Goal: Task Accomplishment & Management: Manage account settings

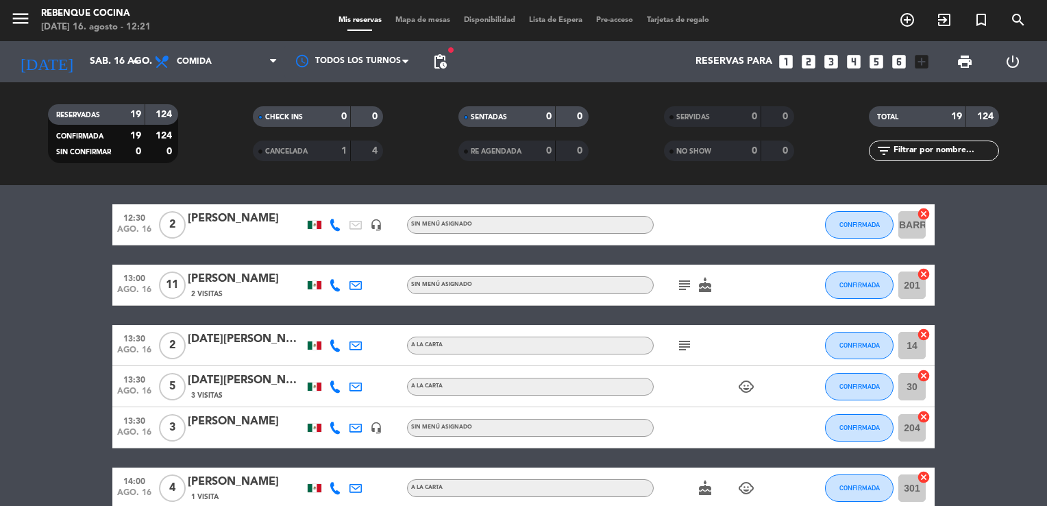
scroll to position [68, 0]
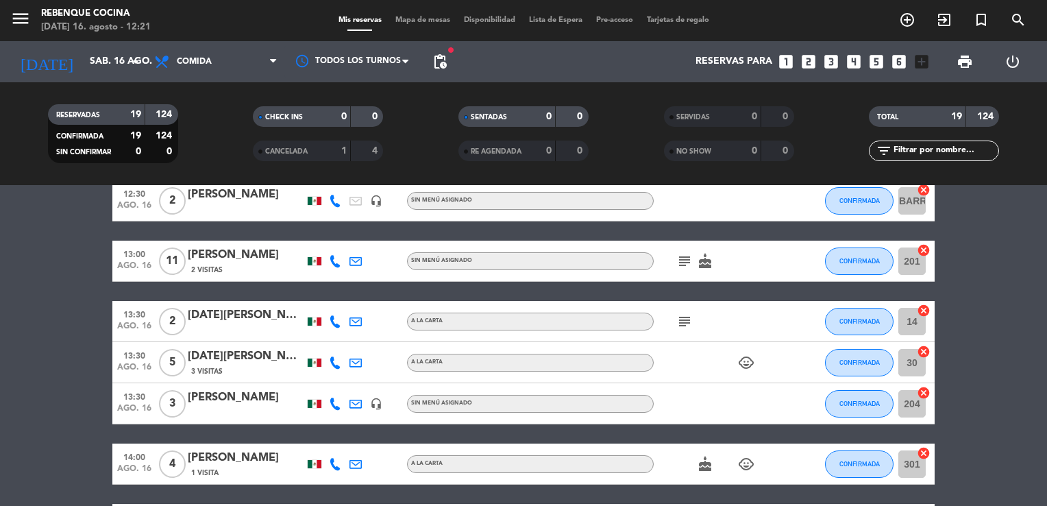
click at [681, 262] on icon "subject" at bounding box center [684, 261] width 16 height 16
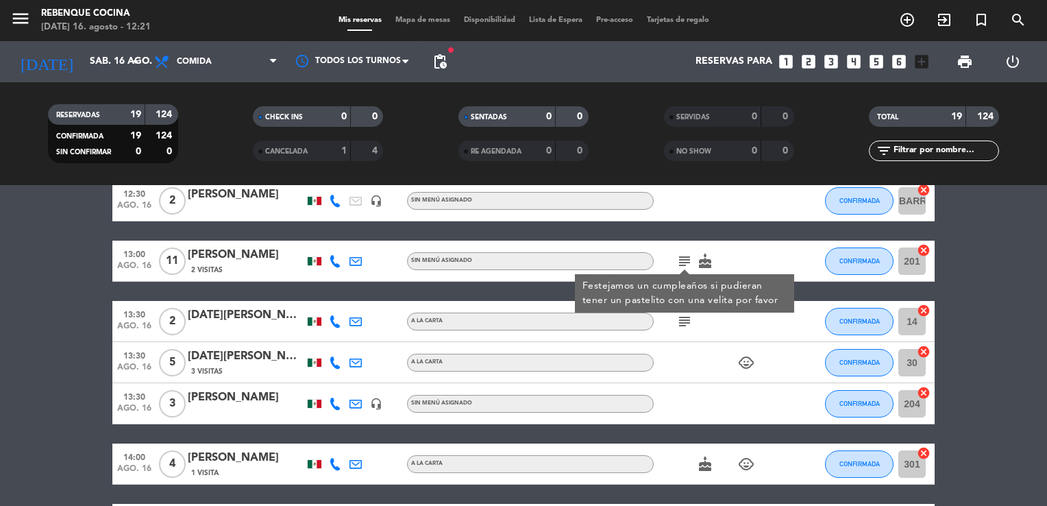
click at [699, 263] on icon "cake" at bounding box center [705, 261] width 16 height 16
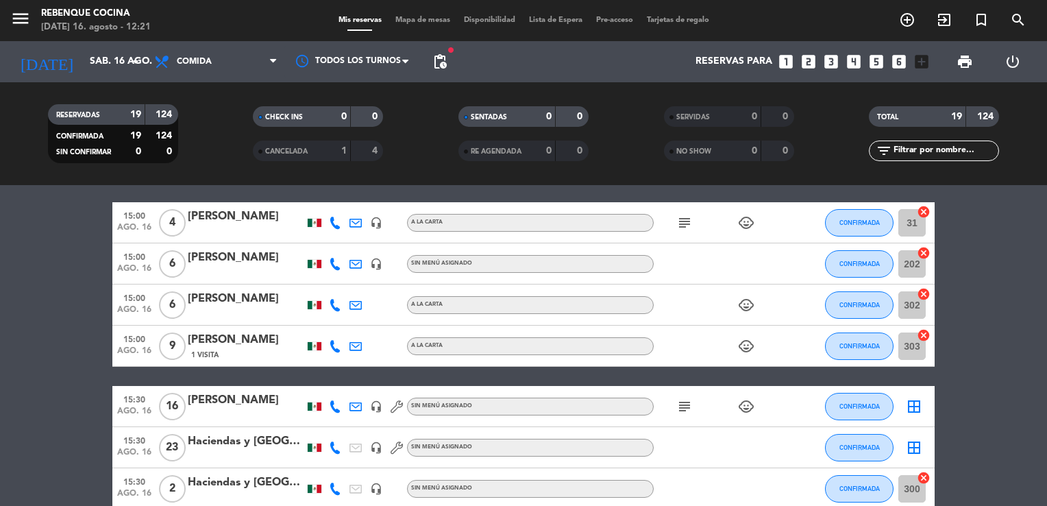
scroll to position [764, 0]
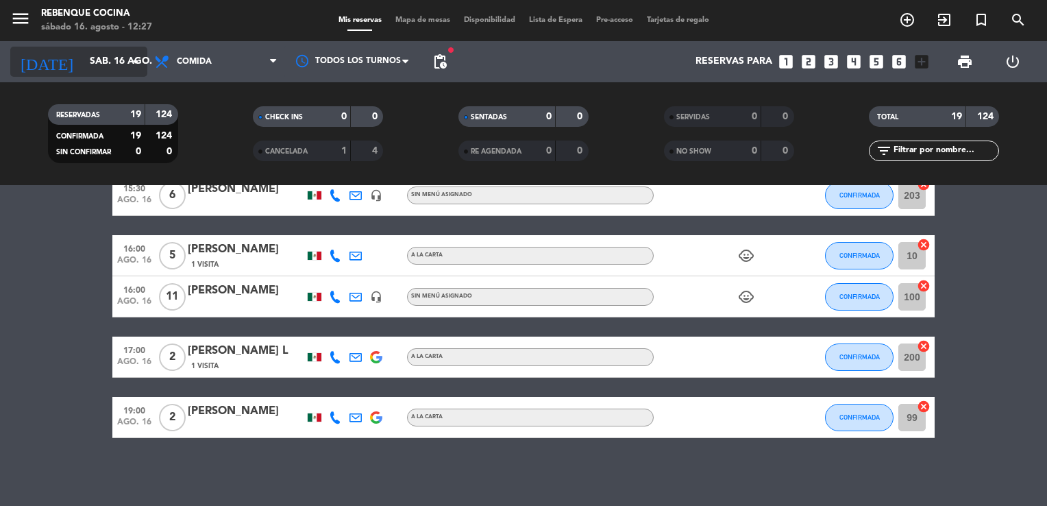
click at [90, 49] on input "sáb. 16 ago." at bounding box center [148, 61] width 130 height 25
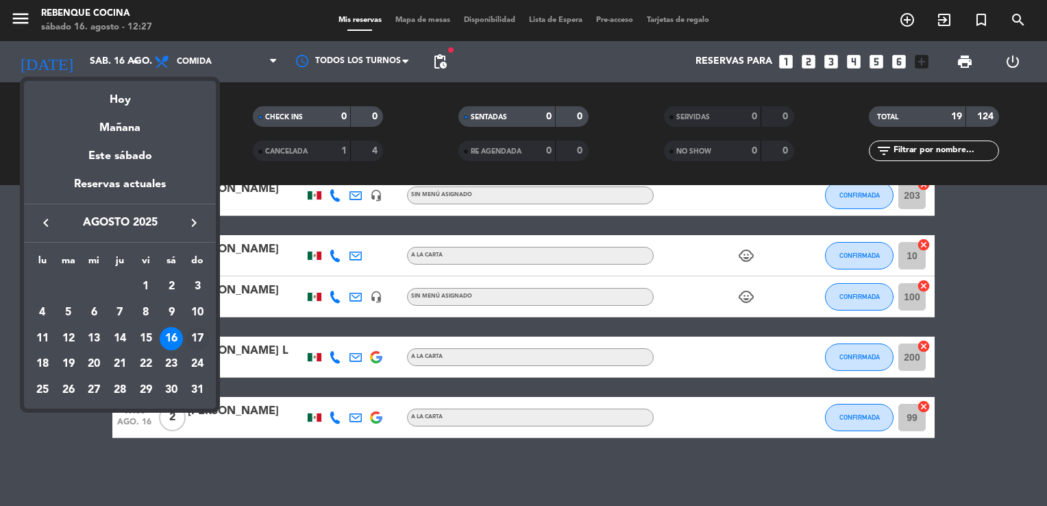
click at [193, 335] on div "17" at bounding box center [197, 338] width 23 height 23
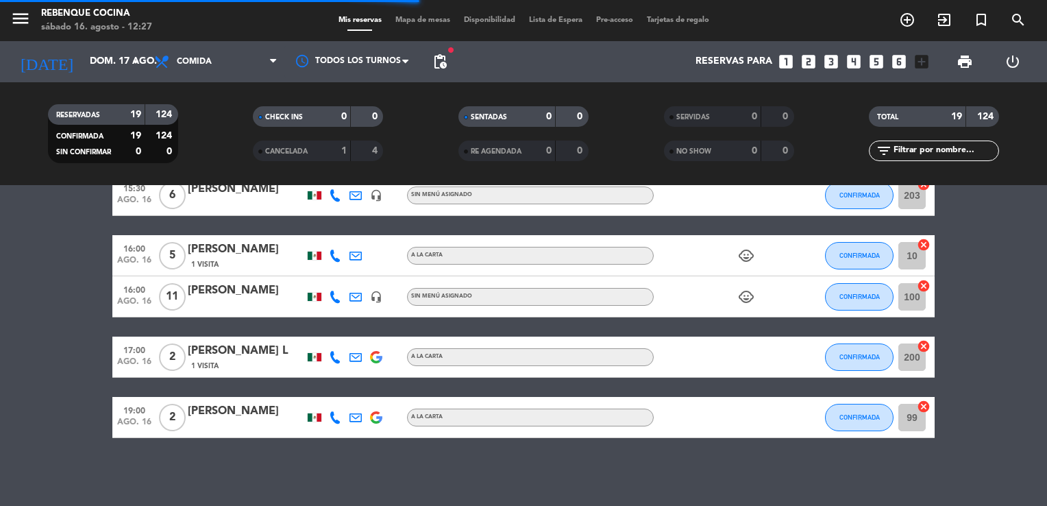
scroll to position [54, 0]
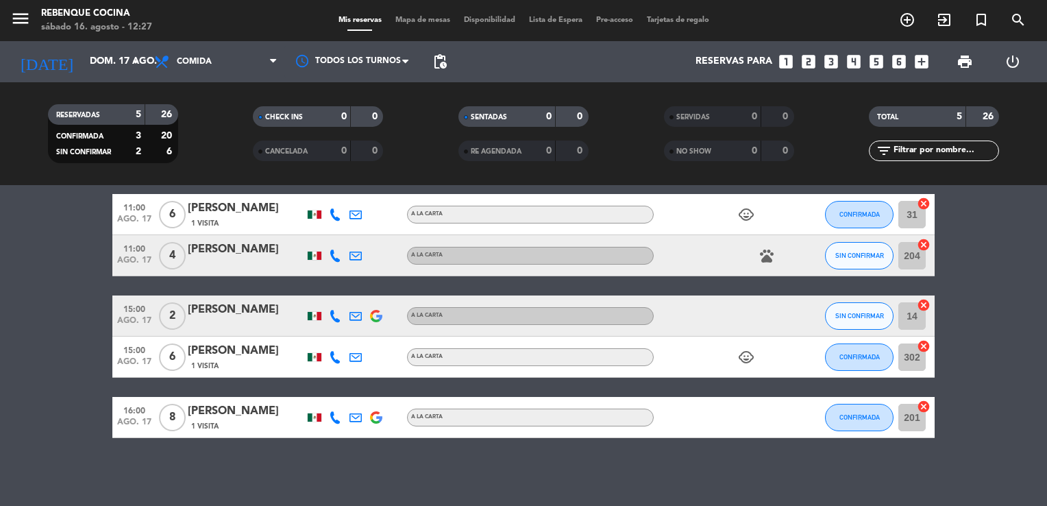
click at [100, 45] on div "[DATE] [DATE] arrow_drop_down" at bounding box center [78, 61] width 137 height 41
click at [98, 53] on input "dom. 17 ago." at bounding box center [148, 61] width 130 height 25
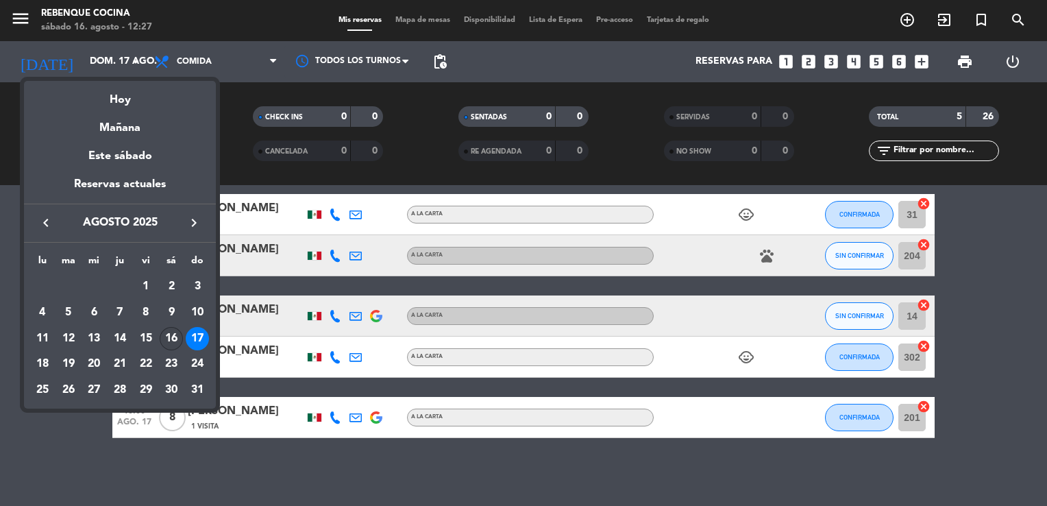
click at [159, 337] on td "16" at bounding box center [172, 339] width 26 height 26
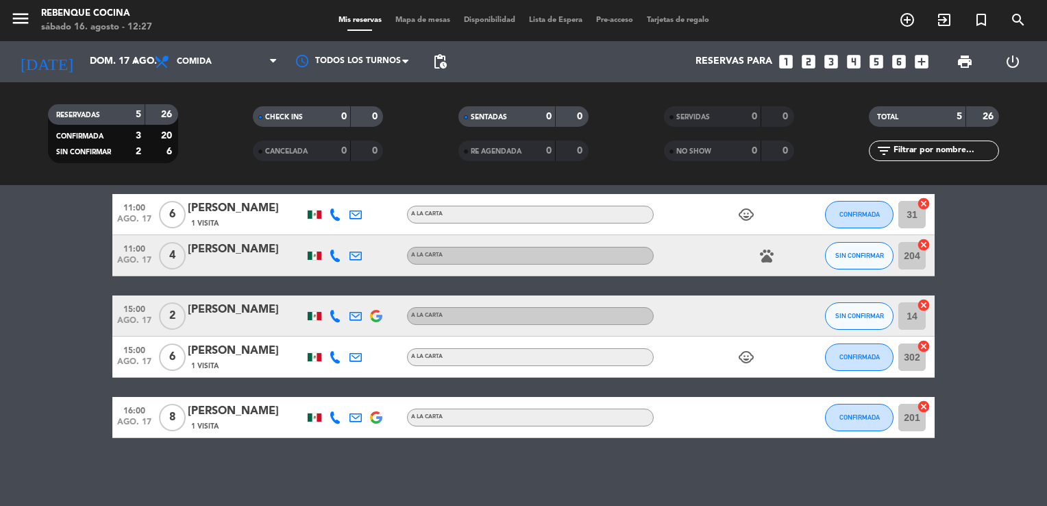
type input "sáb. 16 ago."
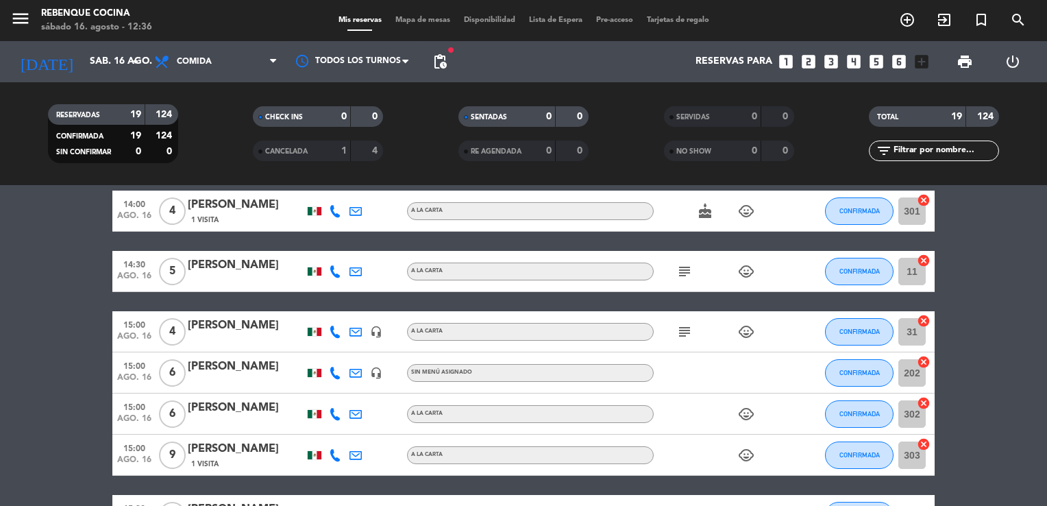
scroll to position [319, 0]
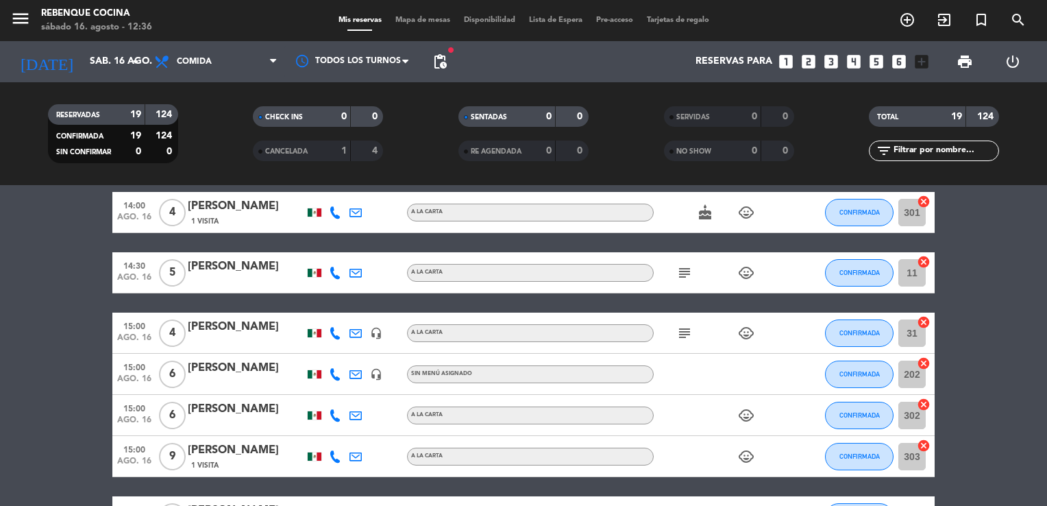
click at [291, 346] on div at bounding box center [246, 342] width 117 height 11
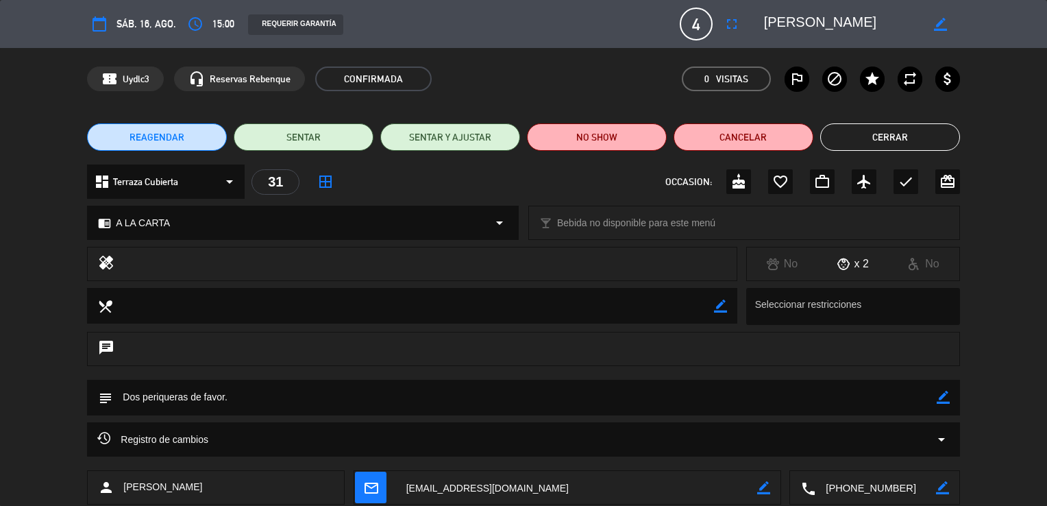
click at [888, 153] on div "REAGENDAR SENTAR SENTAR Y AJUSTAR NO SHOW Cancelar Cerrar" at bounding box center [523, 137] width 1047 height 55
click at [875, 142] on button "Cerrar" at bounding box center [890, 136] width 140 height 27
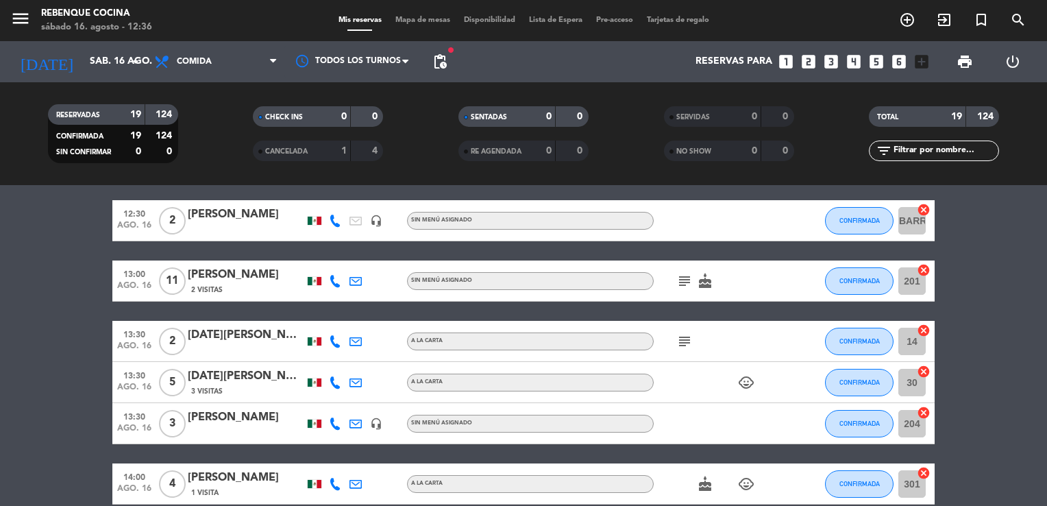
scroll to position [52, 0]
